Goal: Information Seeking & Learning: Find specific fact

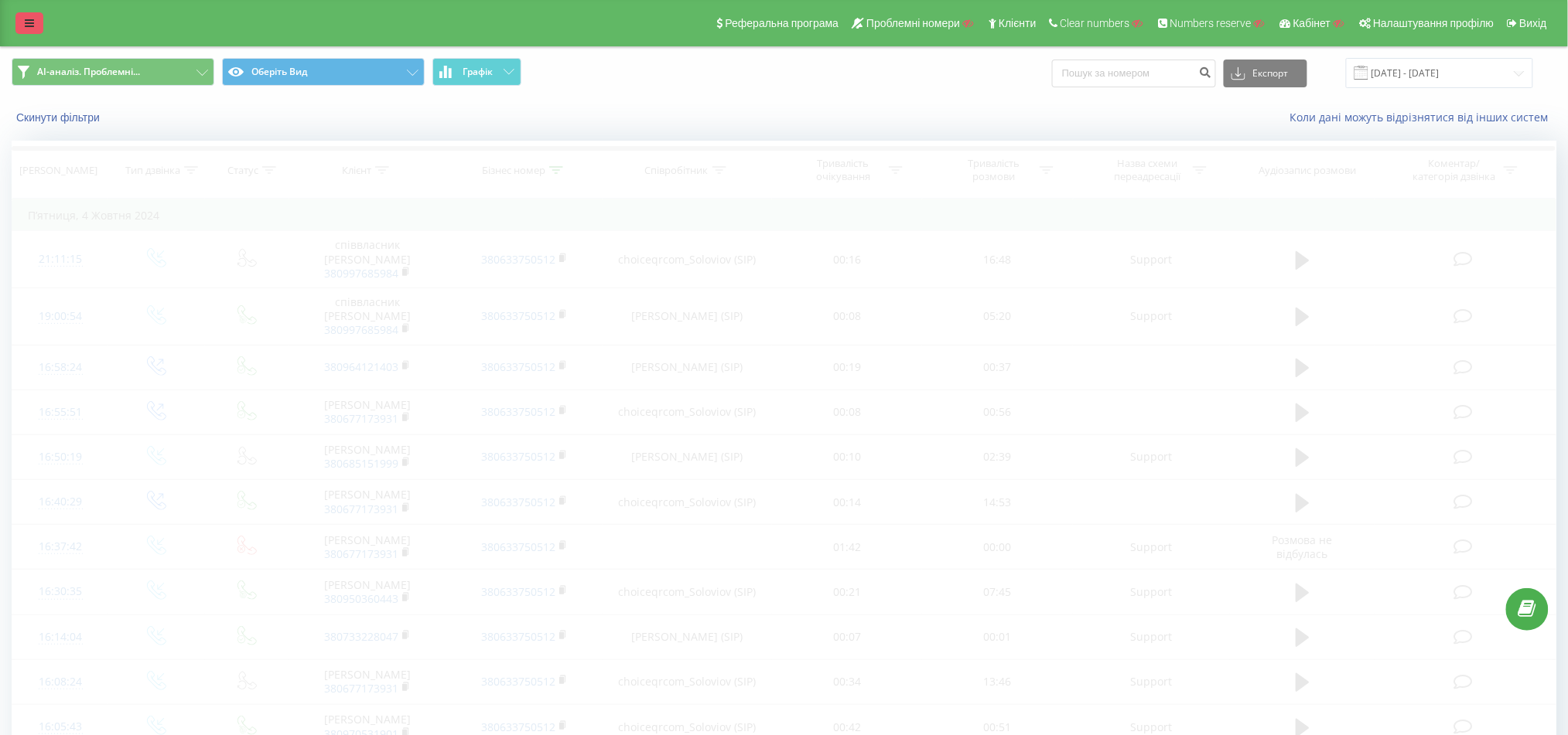
click at [33, 31] on link at bounding box center [30, 23] width 28 height 22
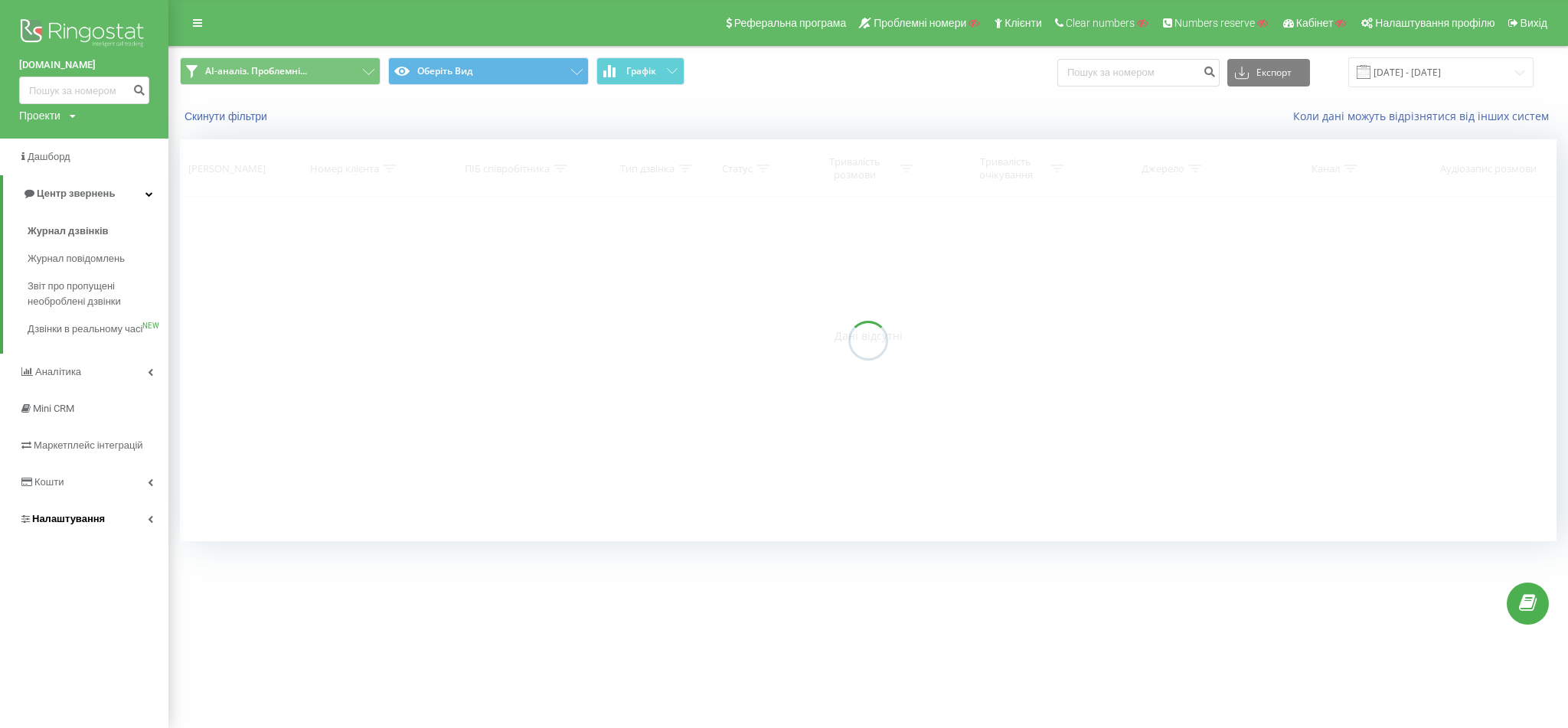
click at [86, 525] on span "Налаштування" at bounding box center [68, 519] width 73 height 12
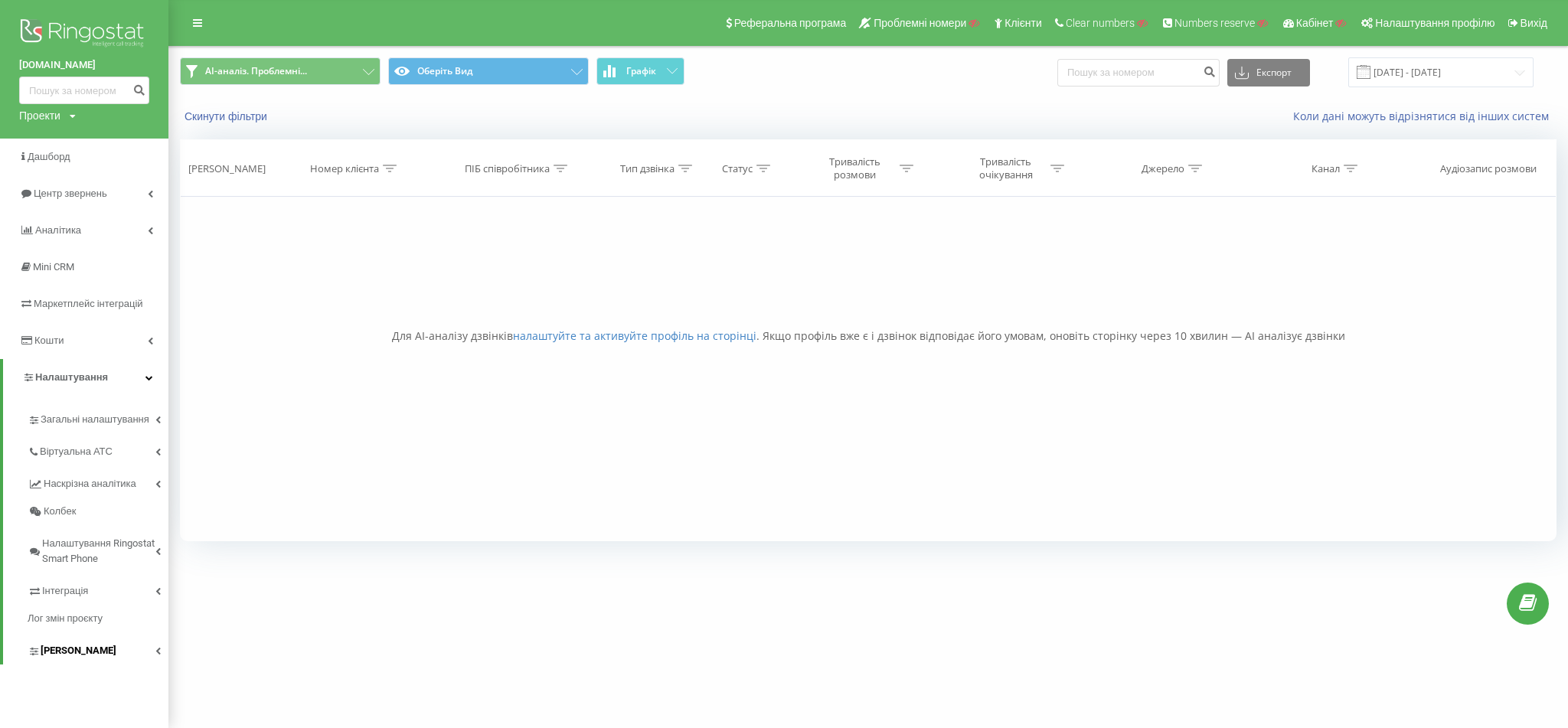
click at [101, 655] on link "[PERSON_NAME]" at bounding box center [98, 649] width 141 height 32
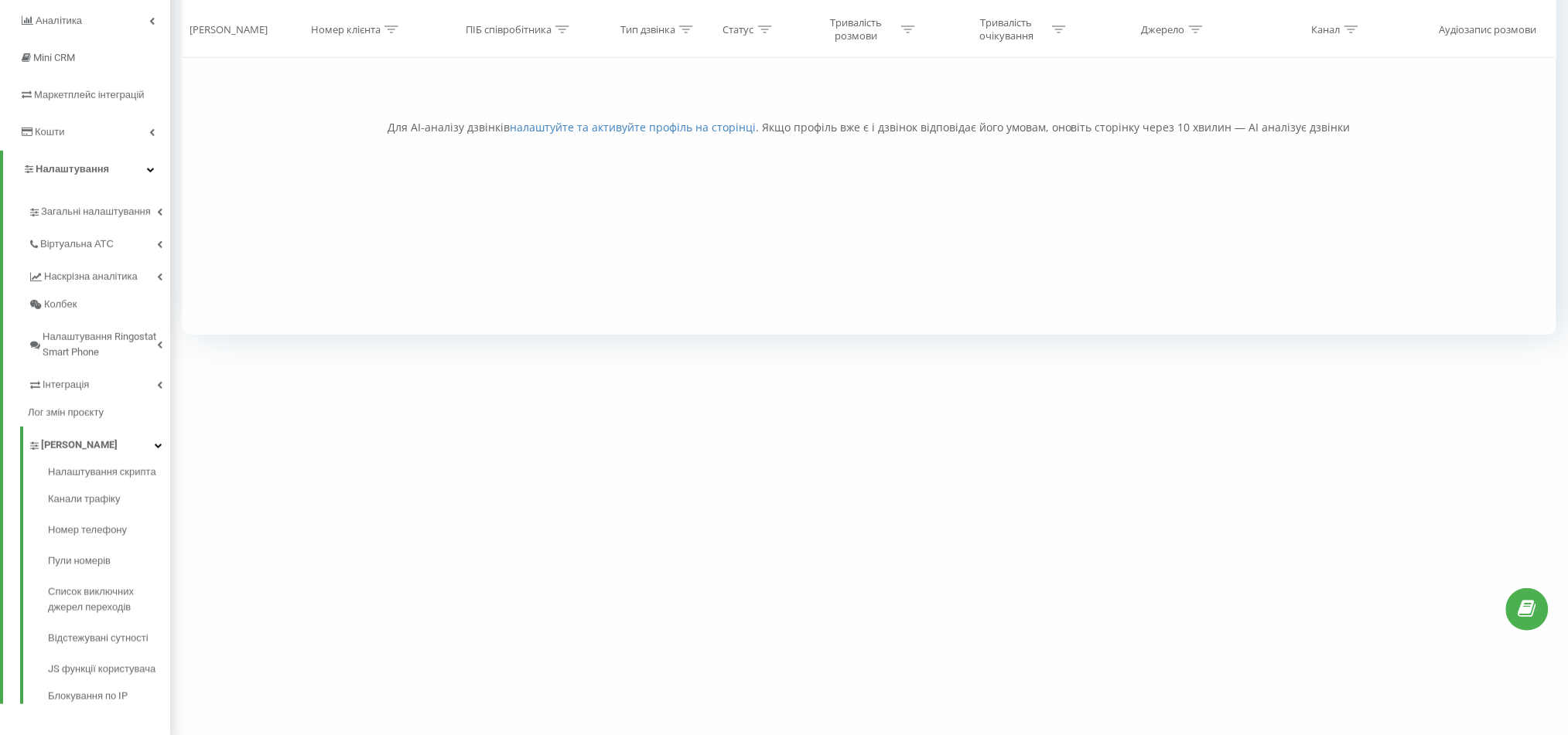
scroll to position [220, 0]
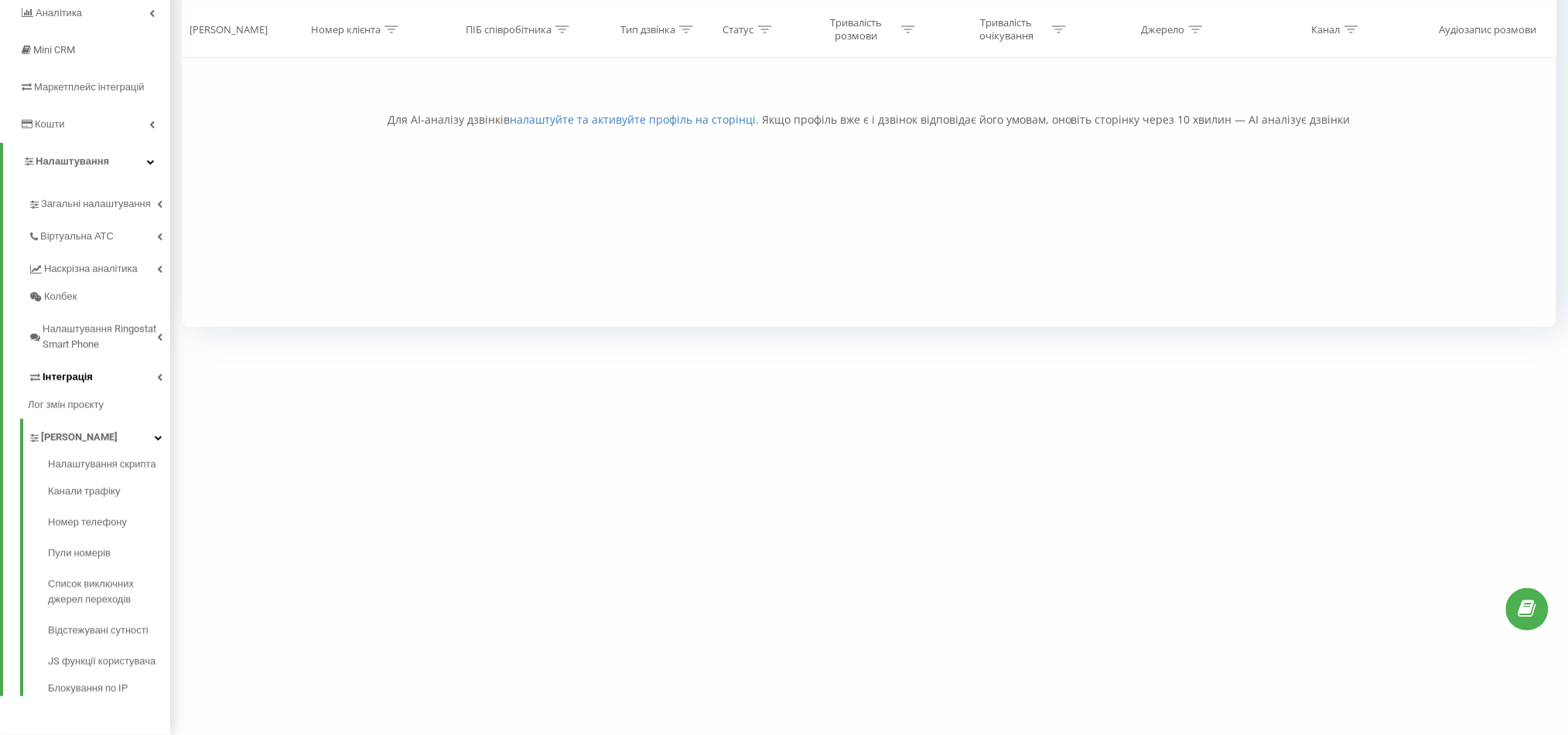
click at [110, 366] on link "Інтеграція" at bounding box center [99, 375] width 142 height 33
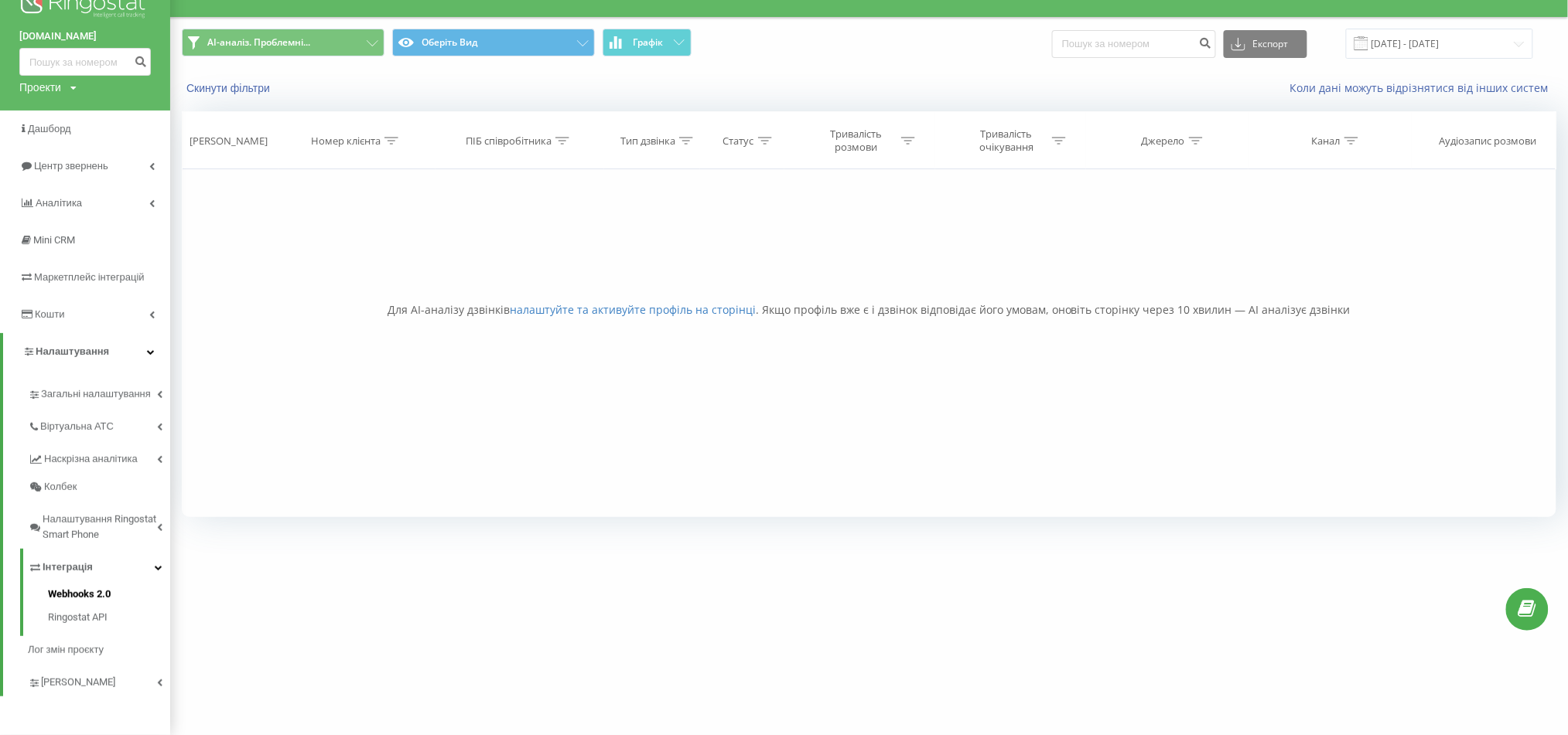
click at [91, 594] on span "Webhooks 2.0" at bounding box center [79, 594] width 63 height 16
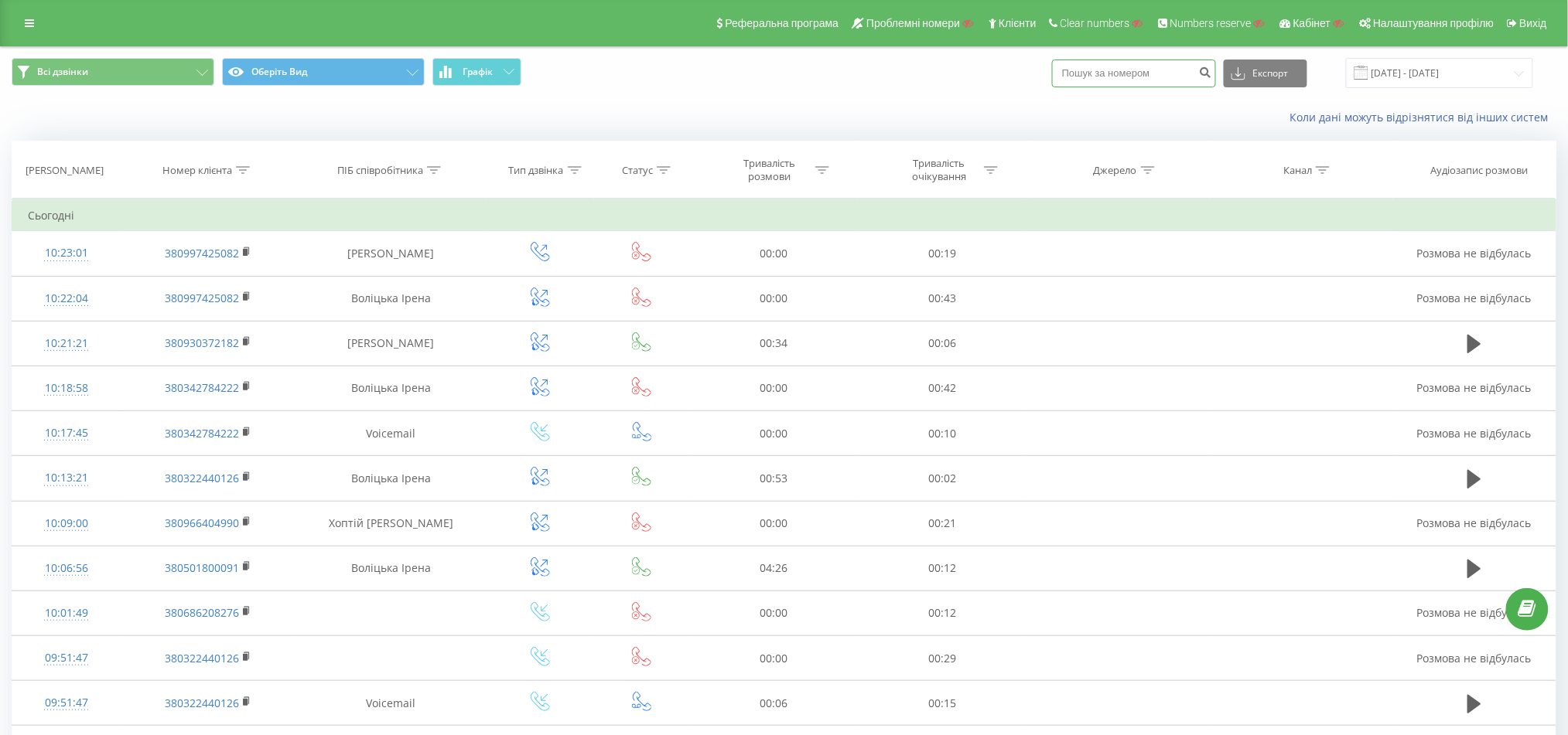
click at [1098, 81] on input at bounding box center [1133, 74] width 164 height 28
paste input "380682401067"
type input "380682401067"
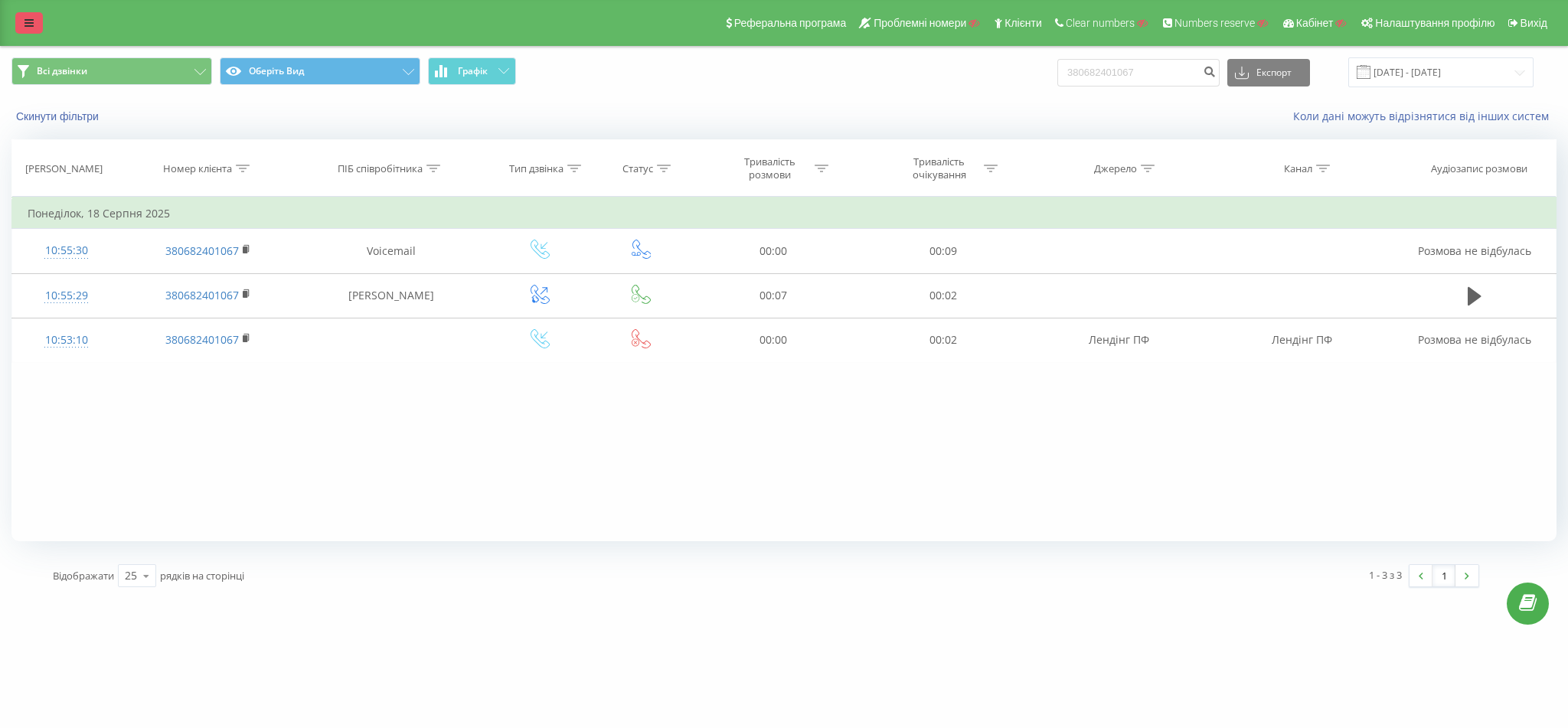
click at [42, 20] on link at bounding box center [29, 23] width 28 height 22
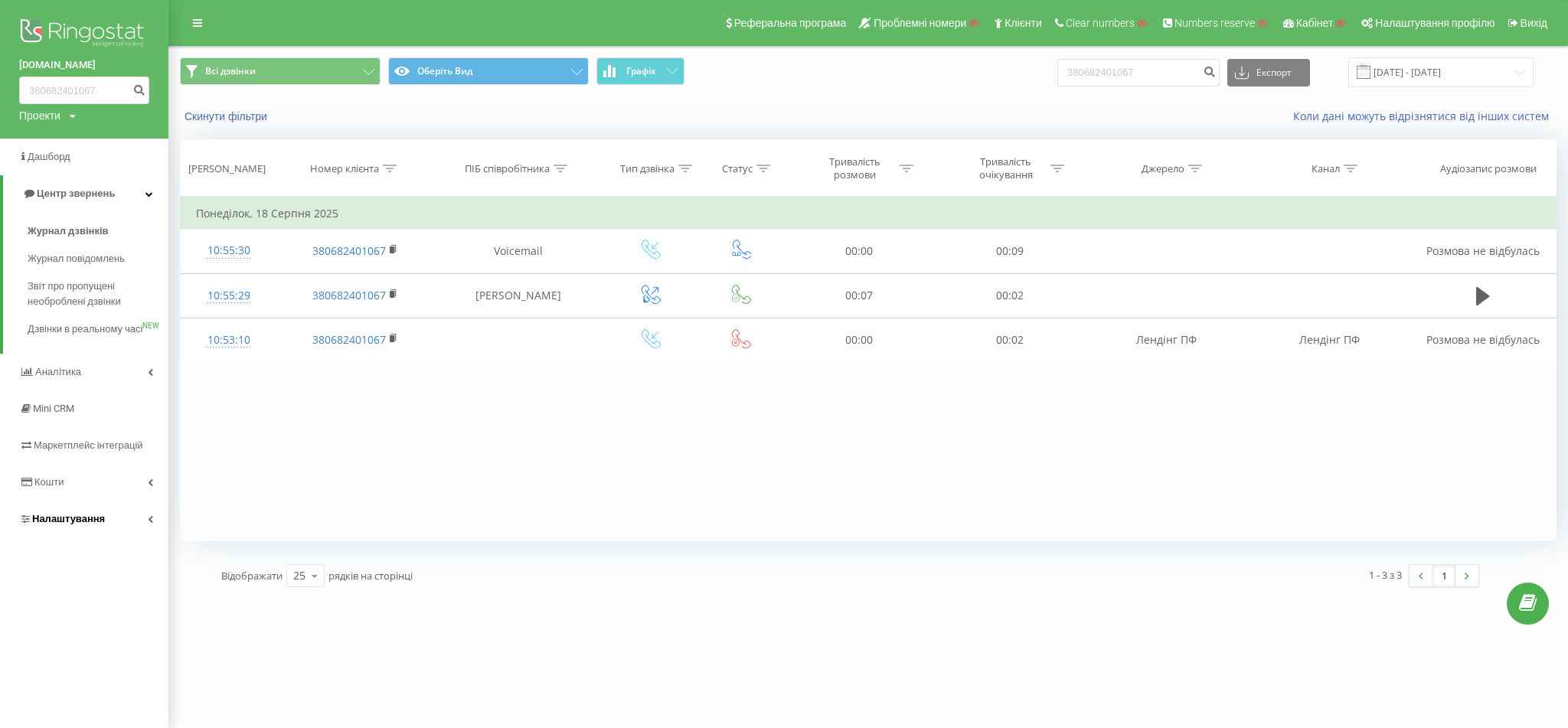
click at [34, 525] on span "Налаштування" at bounding box center [68, 519] width 73 height 12
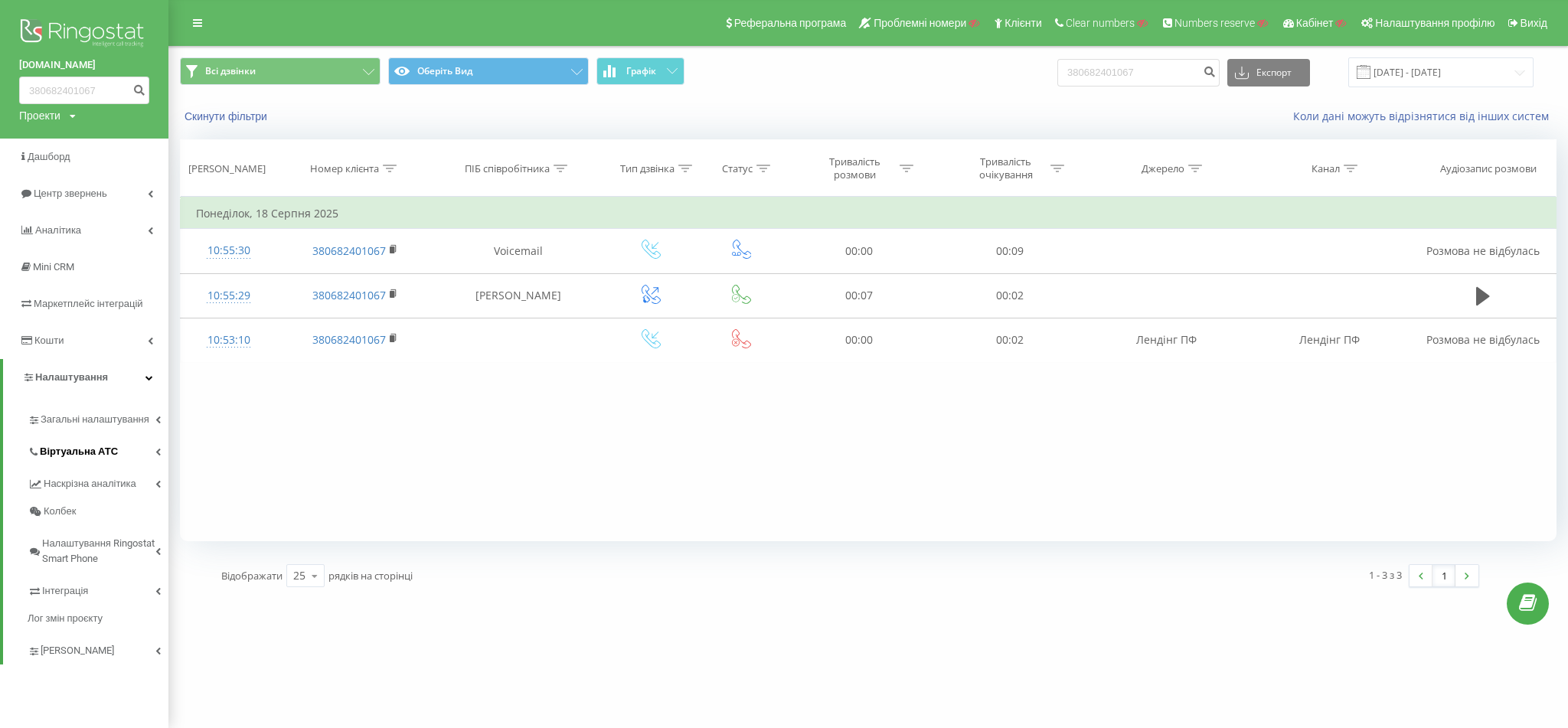
click at [98, 453] on span "Віртуальна АТС" at bounding box center [79, 452] width 78 height 15
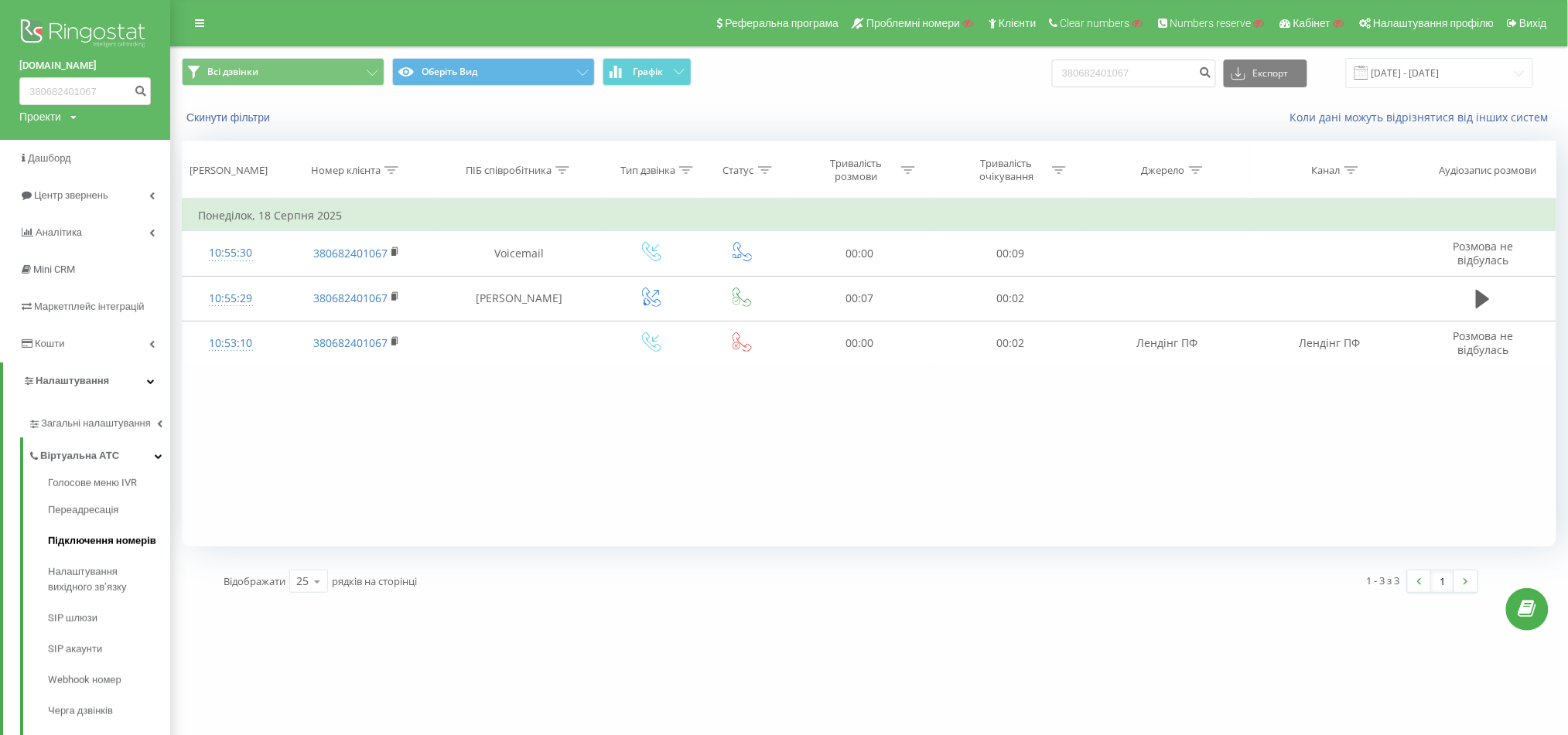
drag, startPoint x: 97, startPoint y: 531, endPoint x: 108, endPoint y: 531, distance: 11.0
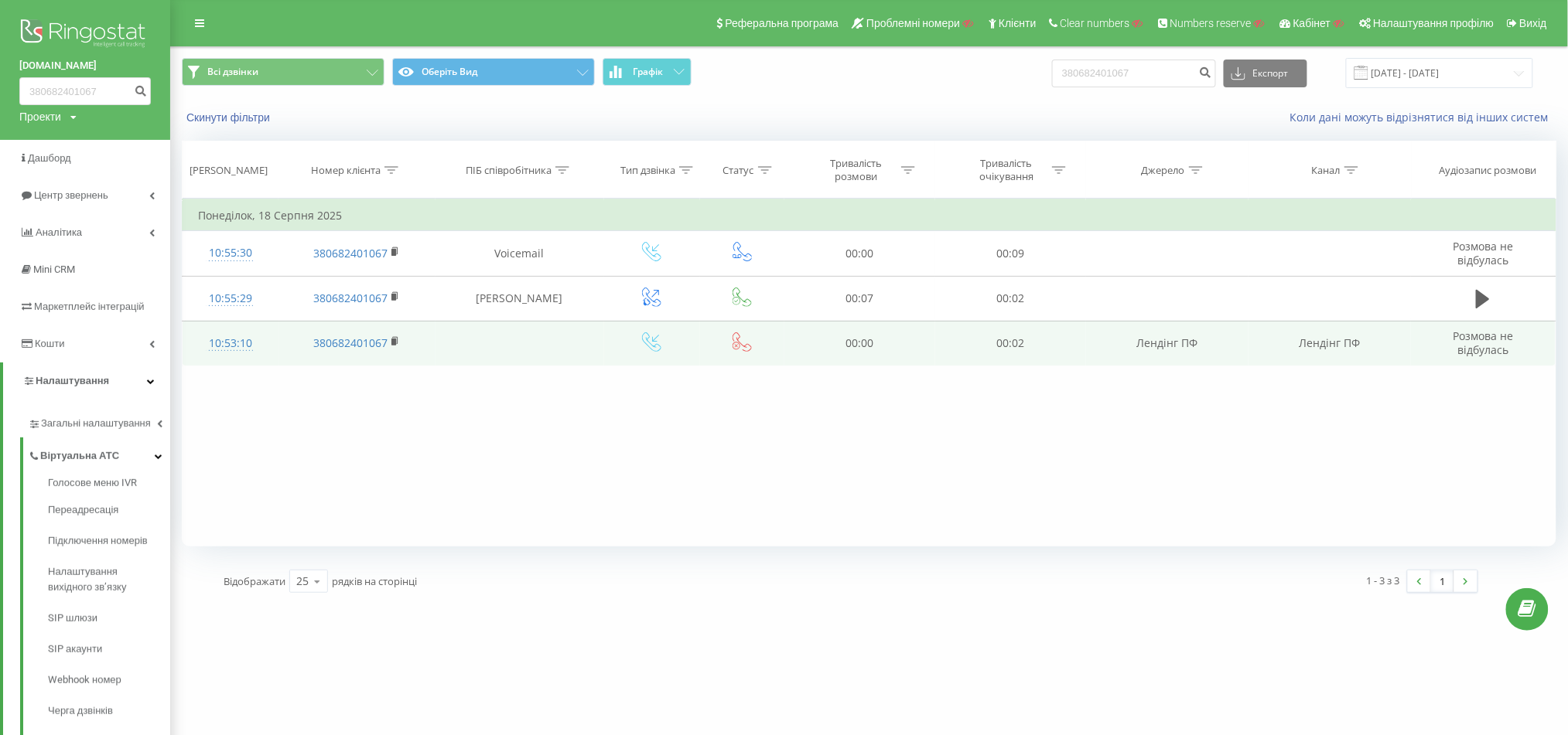
click at [240, 350] on div at bounding box center [231, 350] width 65 height 1
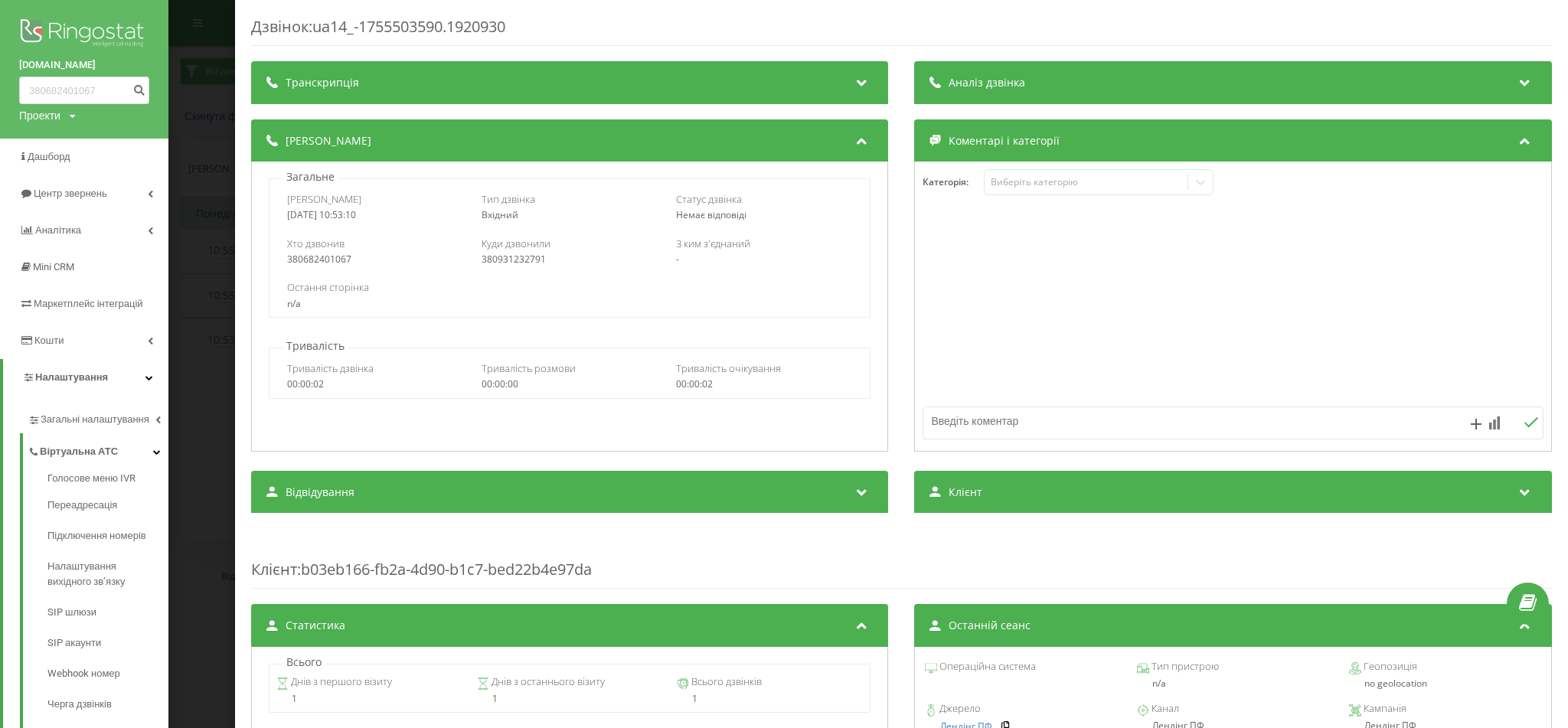
click at [212, 326] on div "Дзвінок : ua14_-1755503590.1920930 Транскрипція Для AI-аналізу майбутніх дзвінк…" at bounding box center [784, 364] width 1568 height 728
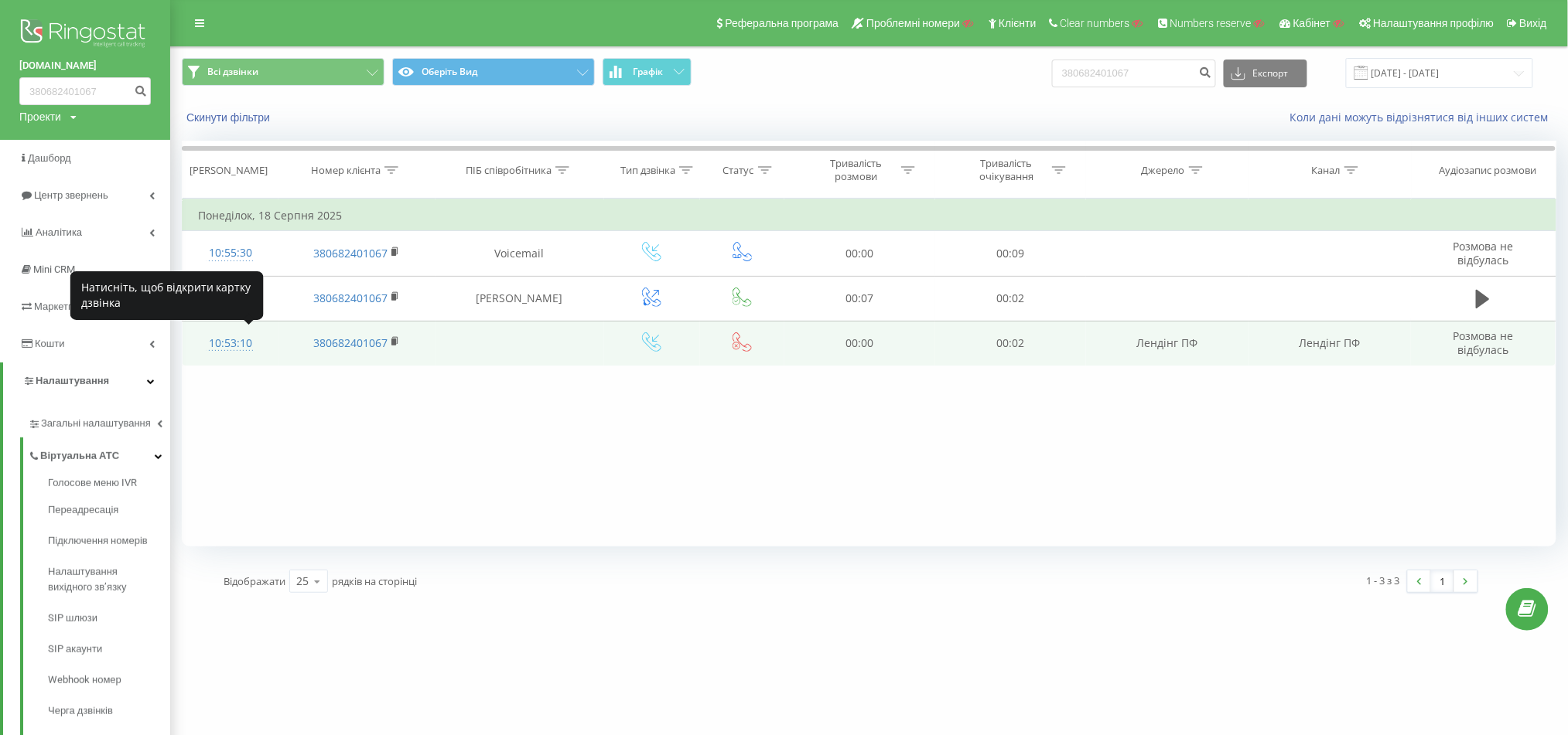
click at [223, 336] on div "10:53:10" at bounding box center [231, 343] width 65 height 30
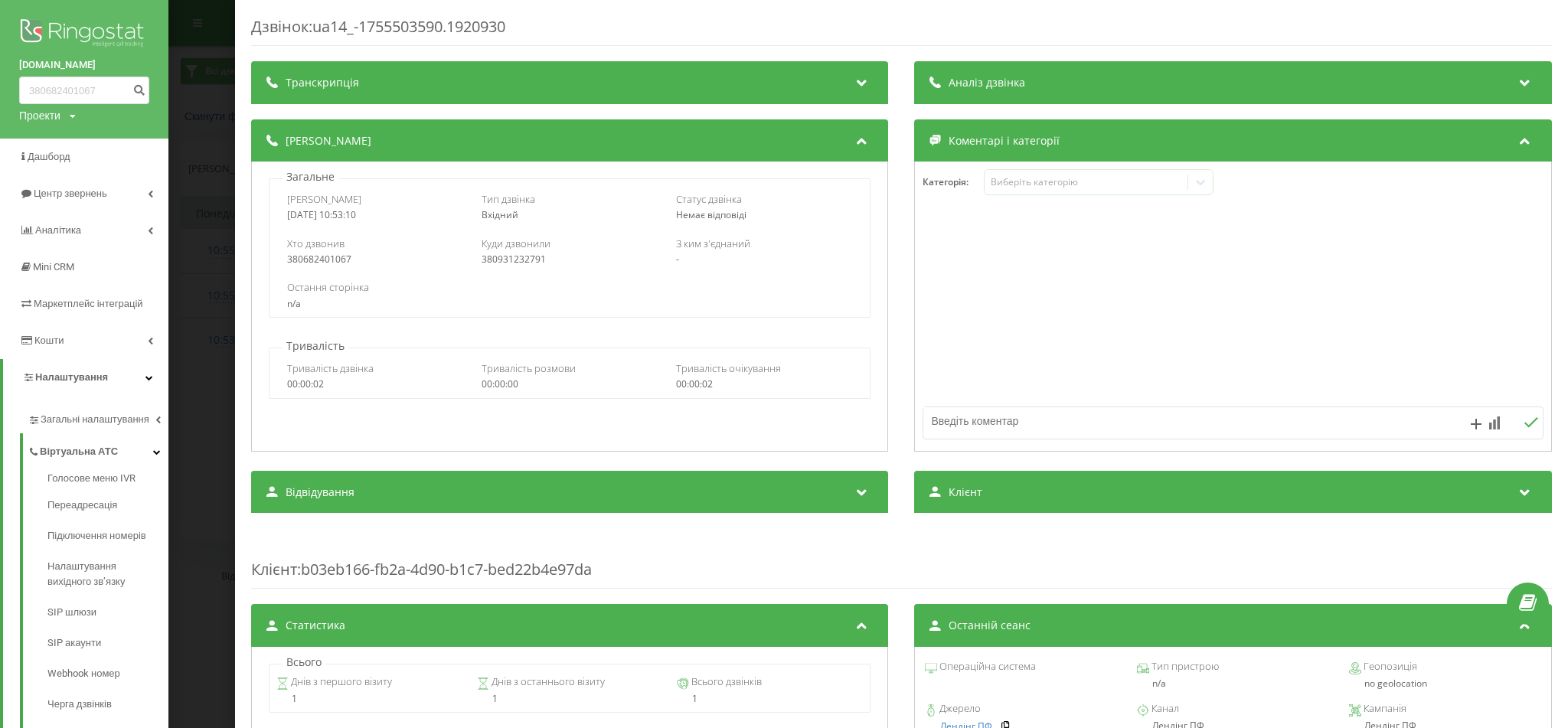
click at [336, 257] on div "380682401067" at bounding box center [375, 259] width 177 height 11
copy div "380682401067"
click at [506, 252] on div "Куди дзвонили 380931232791" at bounding box center [570, 251] width 177 height 29
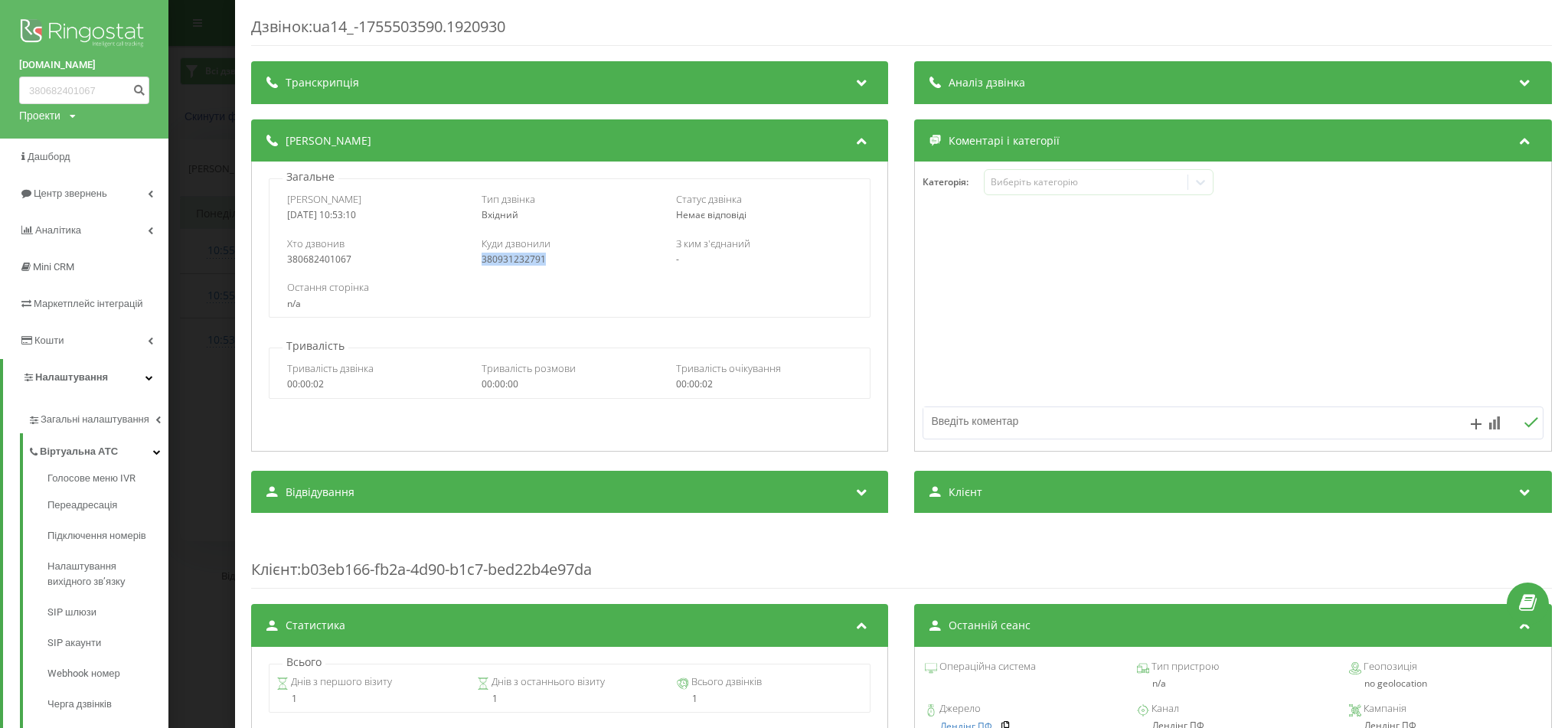
copy div "380931232791"
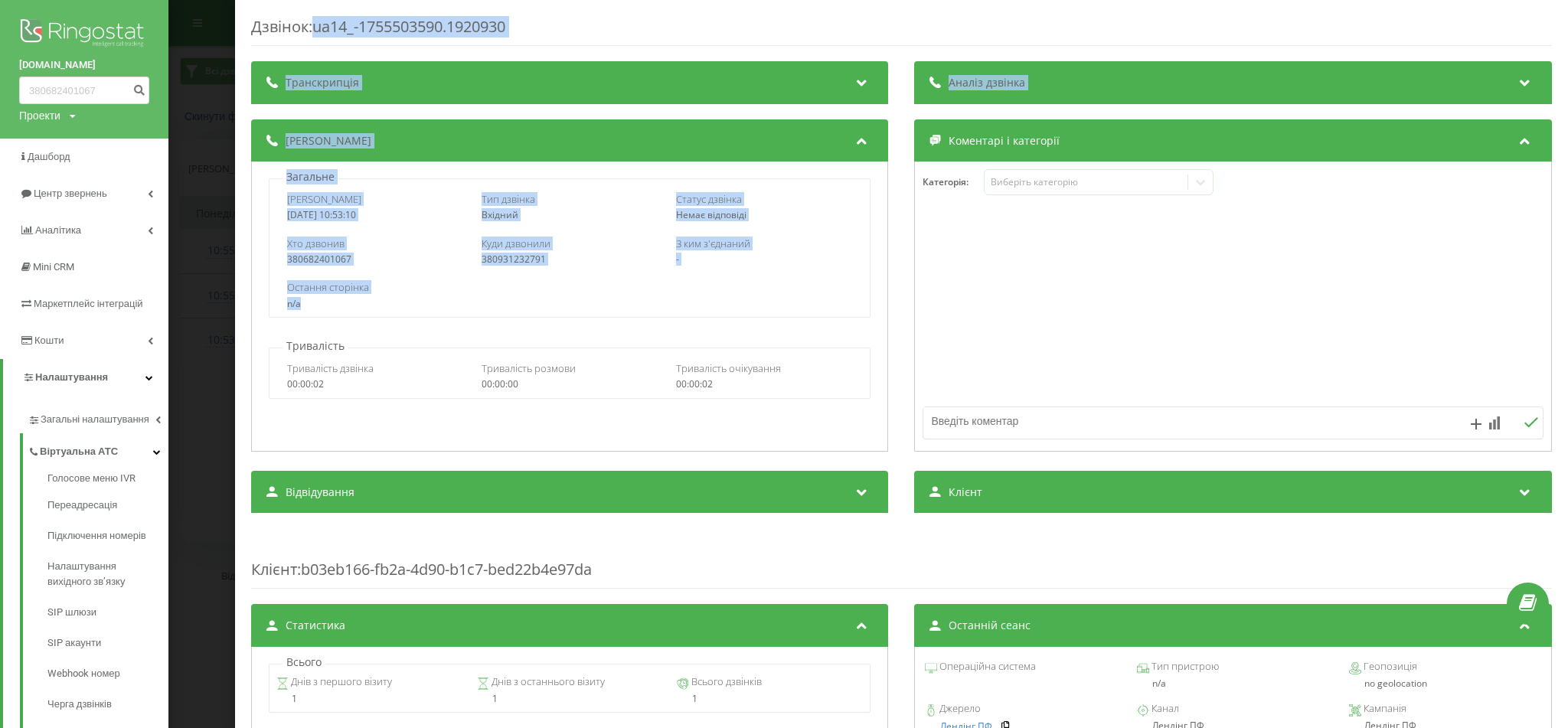
drag, startPoint x: 316, startPoint y: 23, endPoint x: 670, endPoint y: 301, distance: 450.1
click at [670, 301] on div "Дзвінок : ua14_-1755503590.1920930 Транскрипція Для AI-аналізу майбутніх дзвінк…" at bounding box center [901, 557] width 1301 height 1082
copy div "ua14_-1755503590.1920930 Транскрипція Для AI-аналізу майбутніх дзвінків налашту…"
click at [213, 220] on div "Дзвінок : ua14_-1755503590.1920930 Транскрипція Для AI-аналізу майбутніх дзвінк…" at bounding box center [784, 364] width 1568 height 728
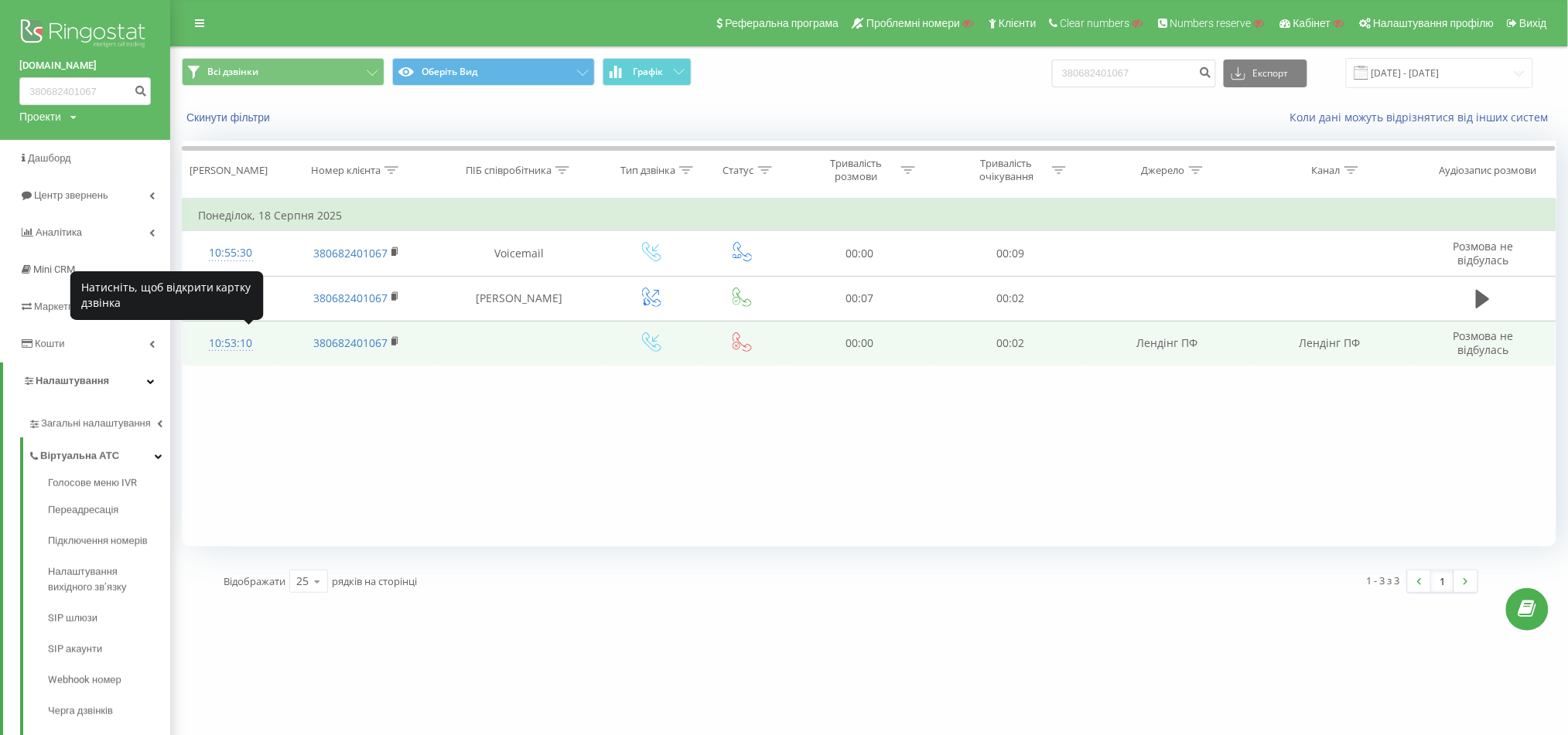
click at [232, 340] on div "10:53:10" at bounding box center [231, 343] width 65 height 30
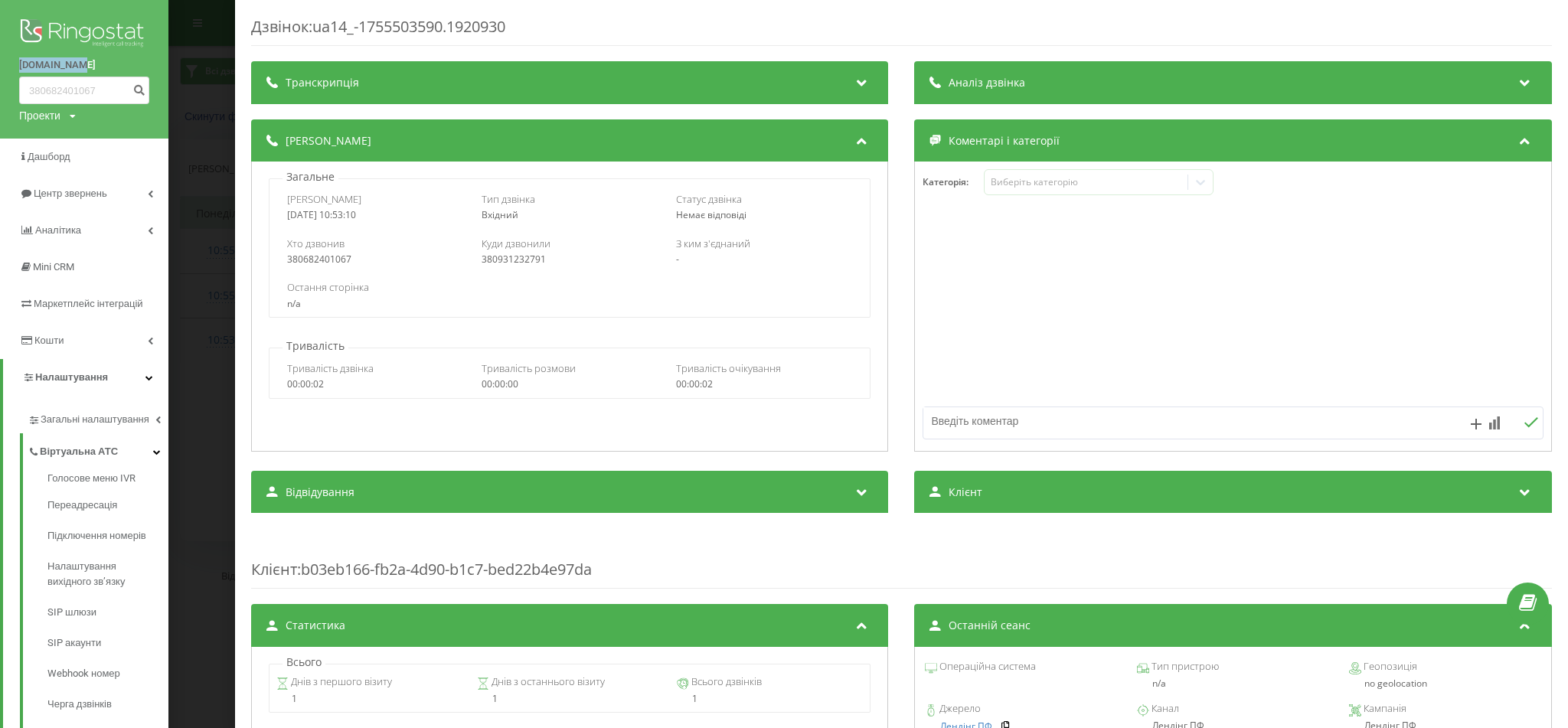
drag, startPoint x: 21, startPoint y: 68, endPoint x: 82, endPoint y: 72, distance: 61.1
click at [82, 72] on div "vertykal.ua 380682401067 Проекти Пошук" at bounding box center [84, 69] width 168 height 139
copy link "vertykal.ua"
click at [311, 261] on div "380682401067" at bounding box center [375, 259] width 177 height 11
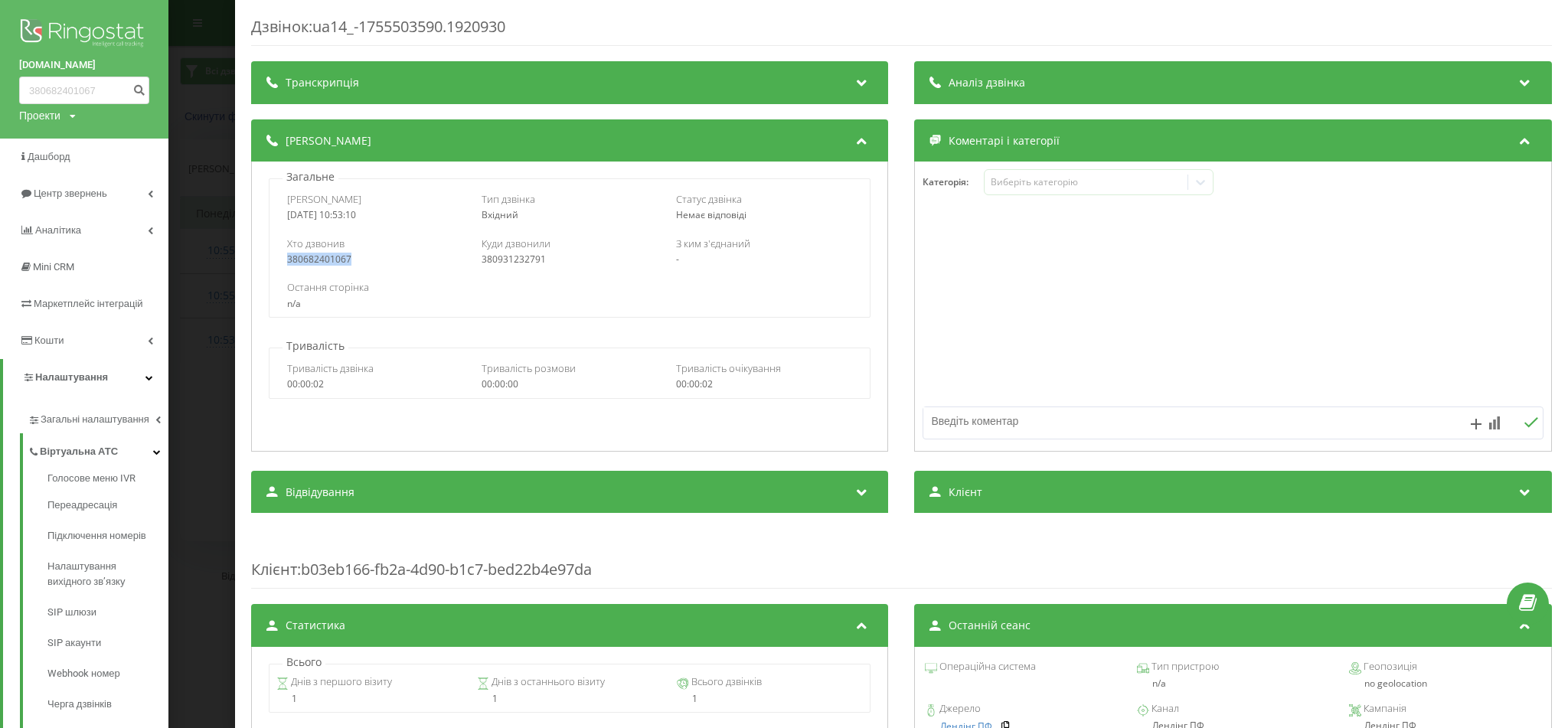
copy div "380682401067"
click at [323, 254] on div "380682401067" at bounding box center [375, 259] width 177 height 11
click at [536, 259] on div "380931232791" at bounding box center [570, 259] width 177 height 11
click at [541, 259] on div "380931232791" at bounding box center [570, 259] width 177 height 11
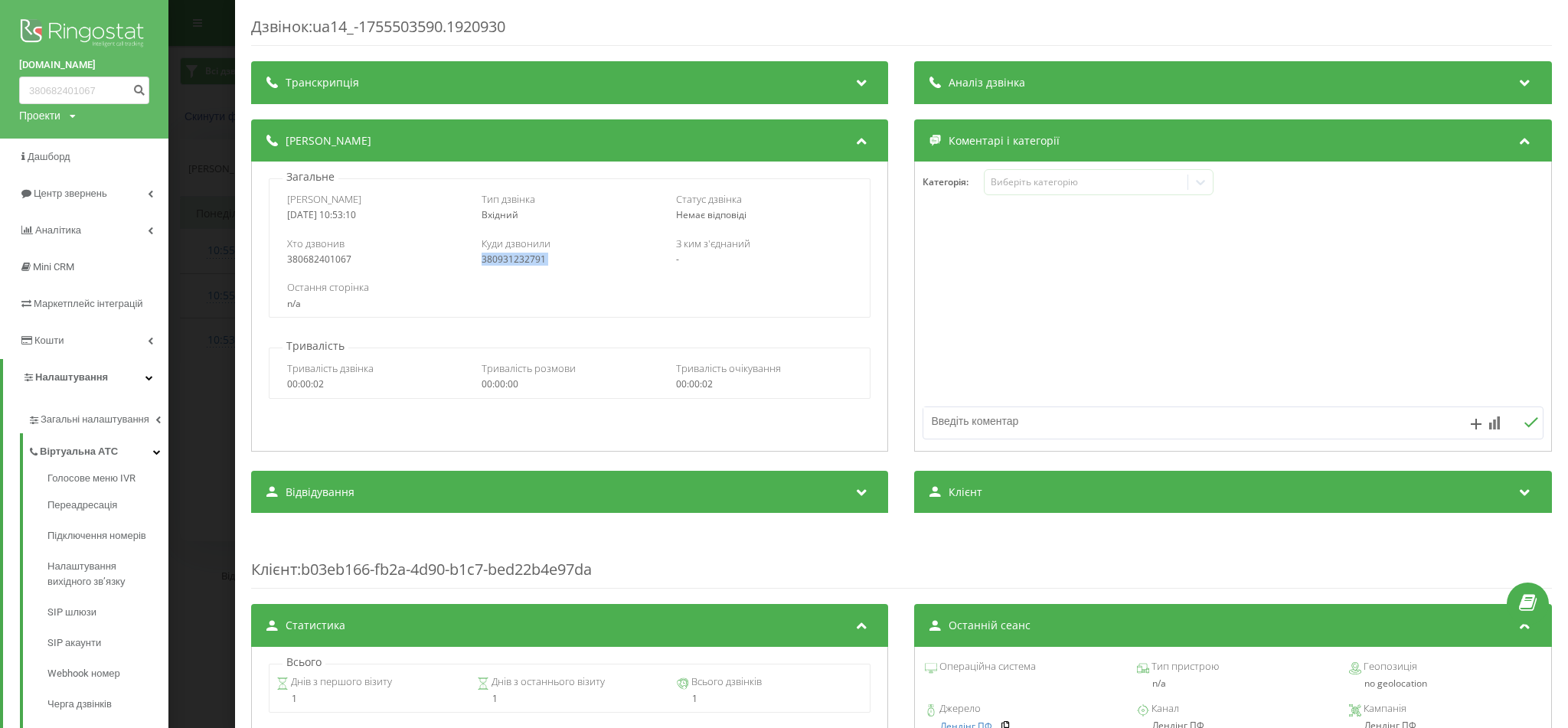
copy div "380931232791"
click at [445, 312] on div "Остання сторінка n/a" at bounding box center [569, 295] width 600 height 45
